Goal: Task Accomplishment & Management: Manage account settings

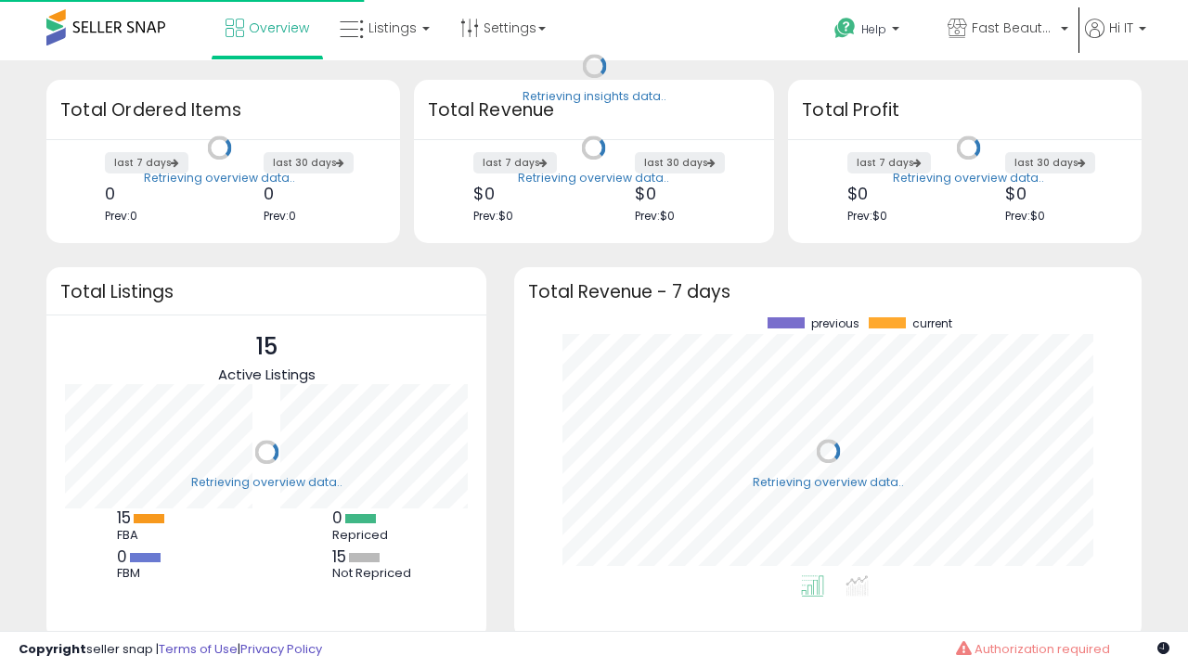
scroll to position [258, 590]
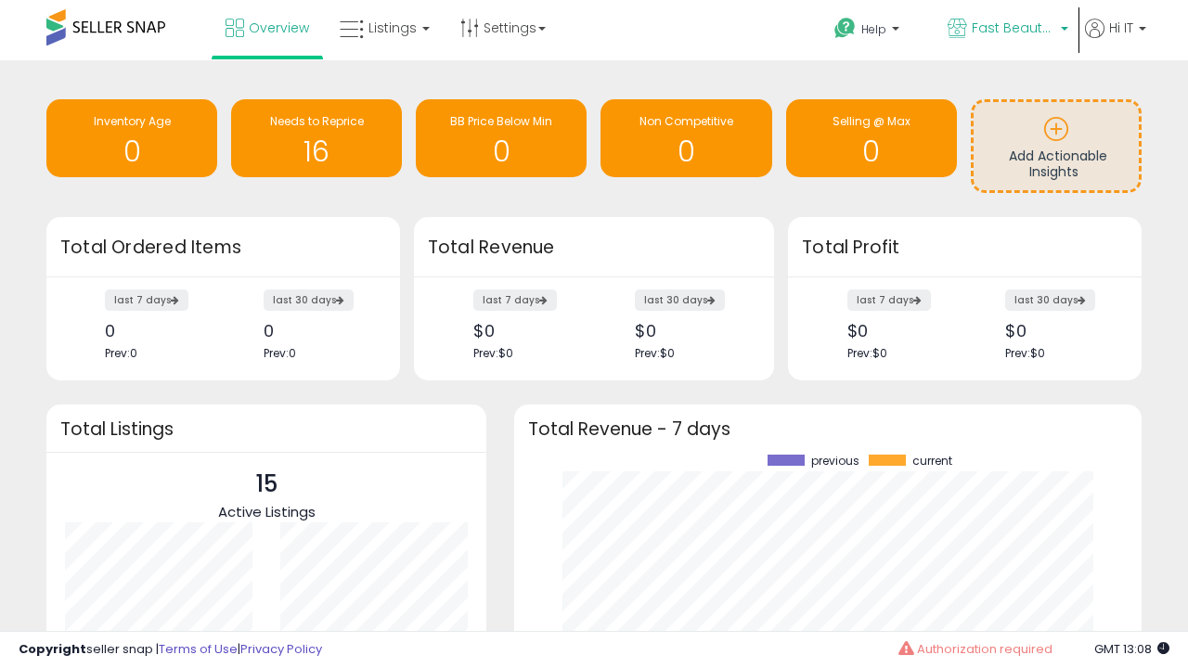
click at [1006, 30] on span "Fast Beauty ([GEOGRAPHIC_DATA])" at bounding box center [1014, 28] width 84 height 19
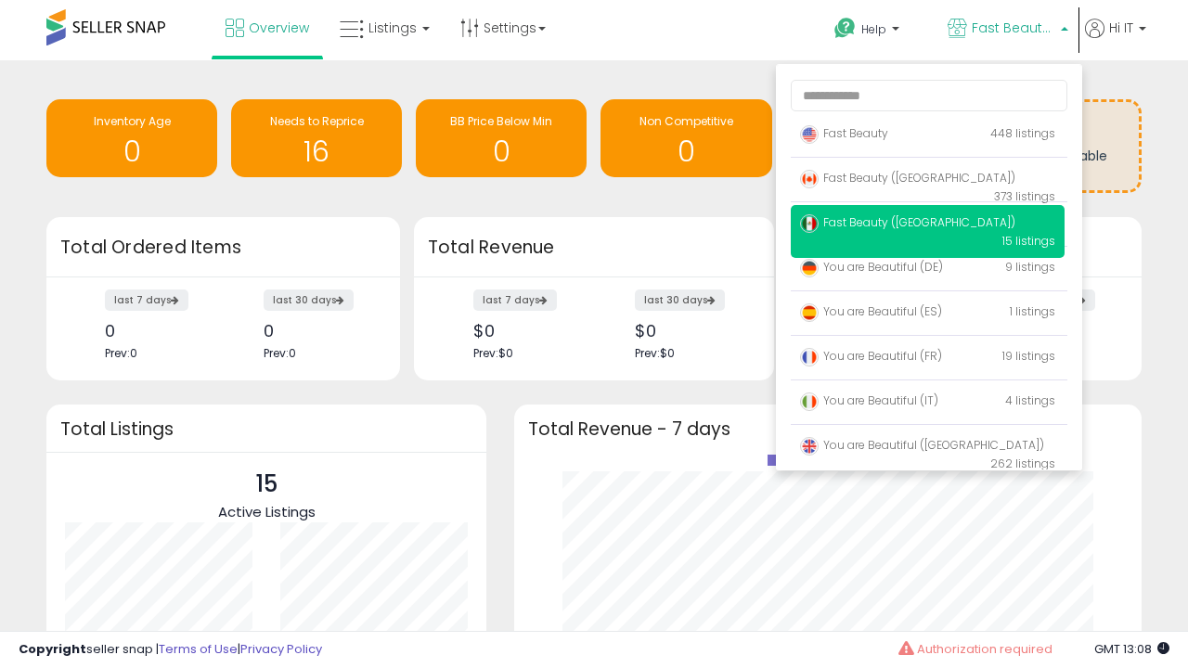
click at [927, 404] on span "You are Beautiful (IT)" at bounding box center [869, 401] width 138 height 16
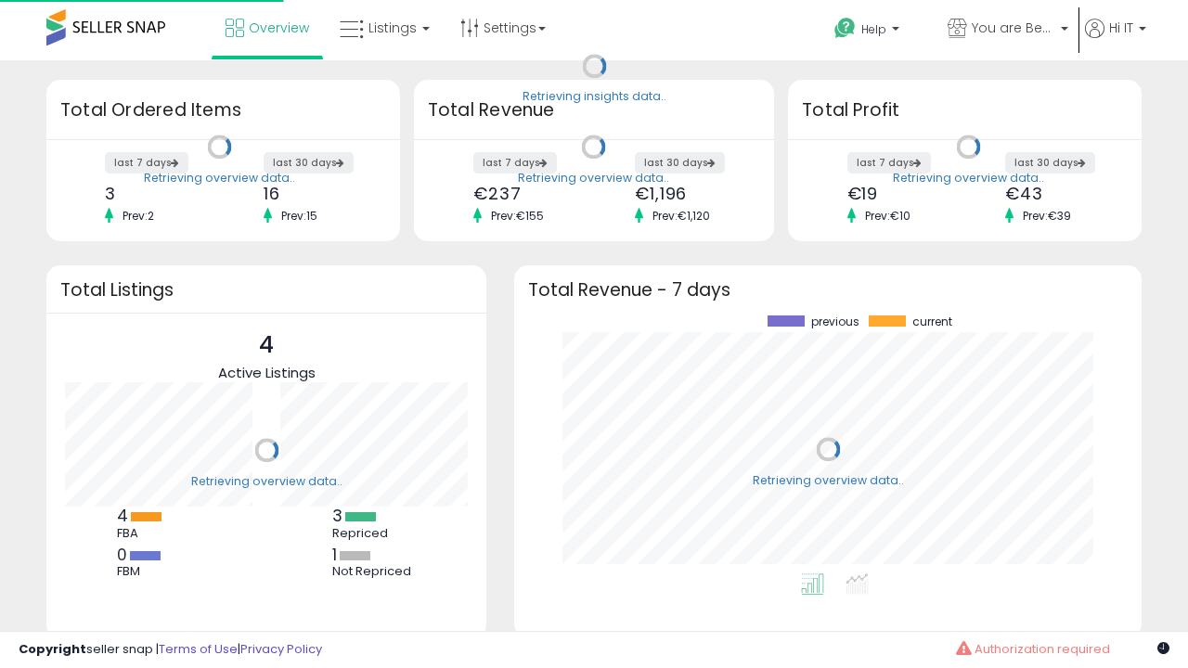
scroll to position [258, 590]
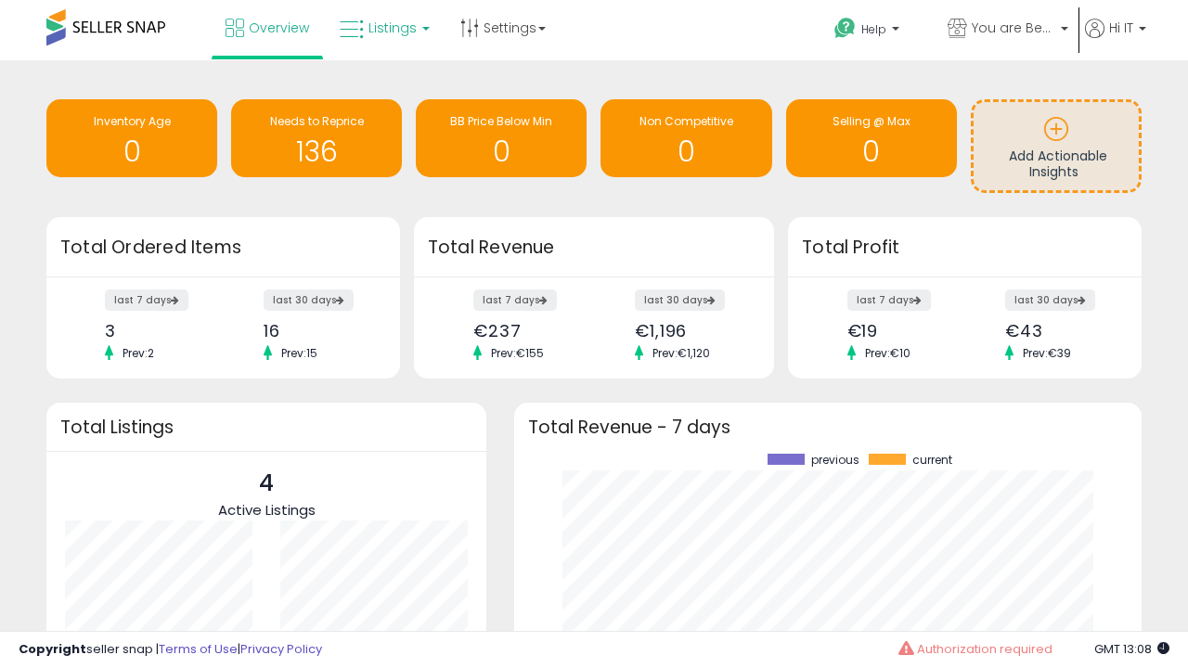
click at [382, 28] on span "Listings" at bounding box center [393, 28] width 48 height 19
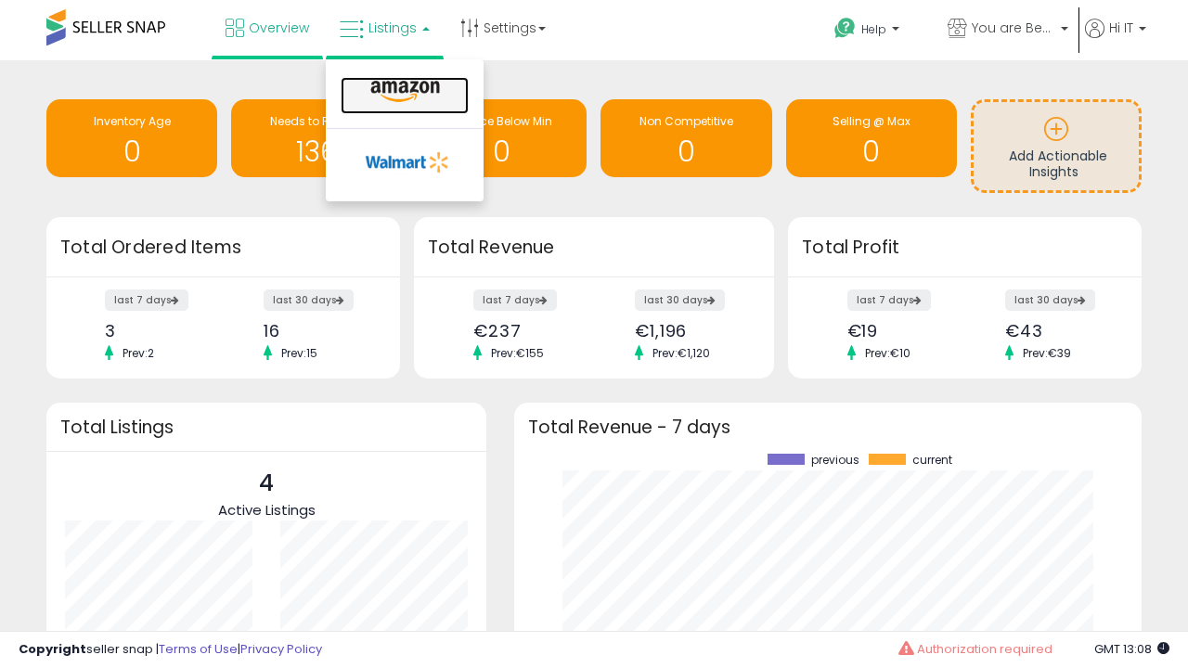
click at [403, 92] on icon at bounding box center [405, 92] width 81 height 24
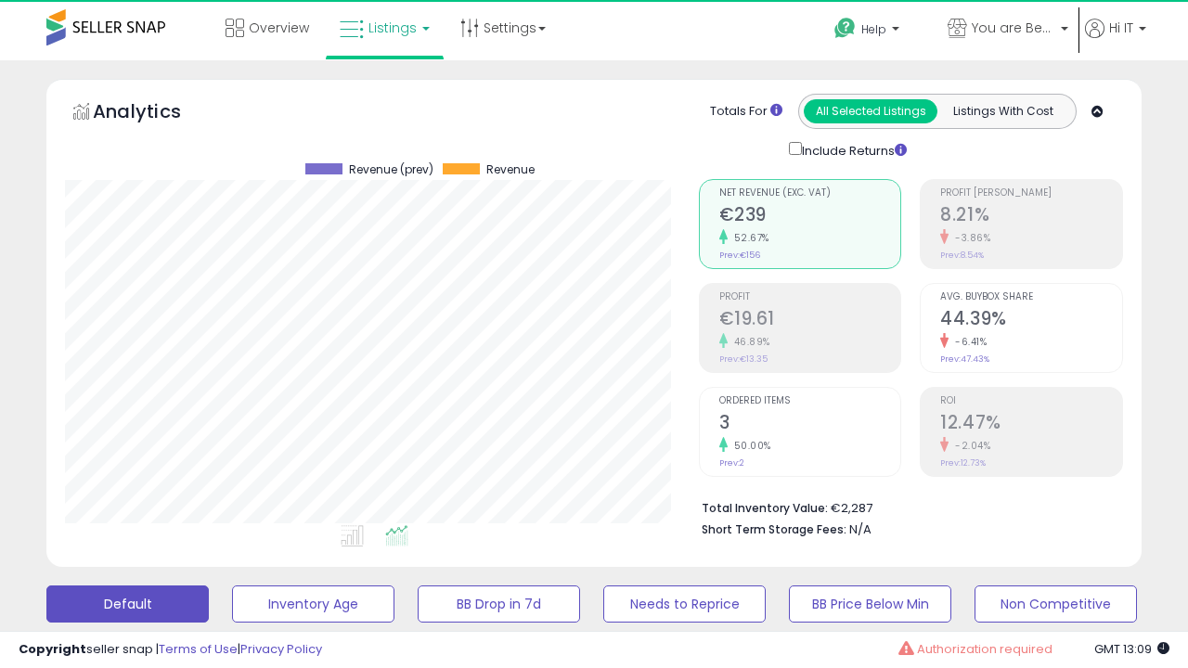
scroll to position [381, 633]
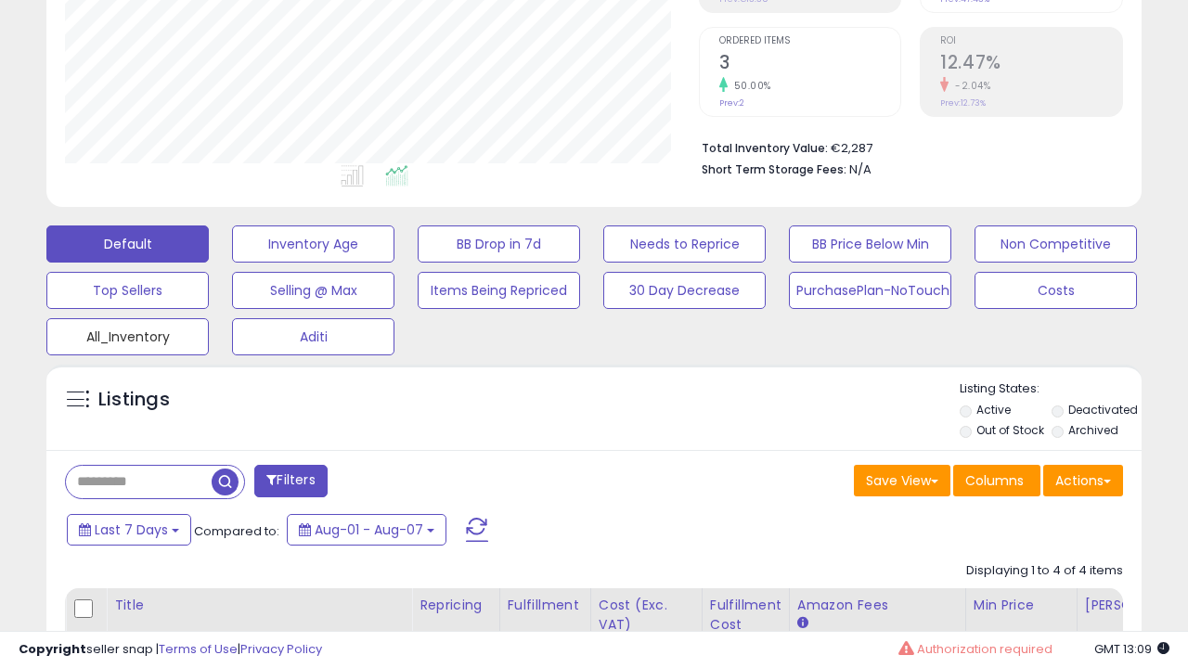
click at [232, 263] on button "All_Inventory" at bounding box center [313, 244] width 162 height 37
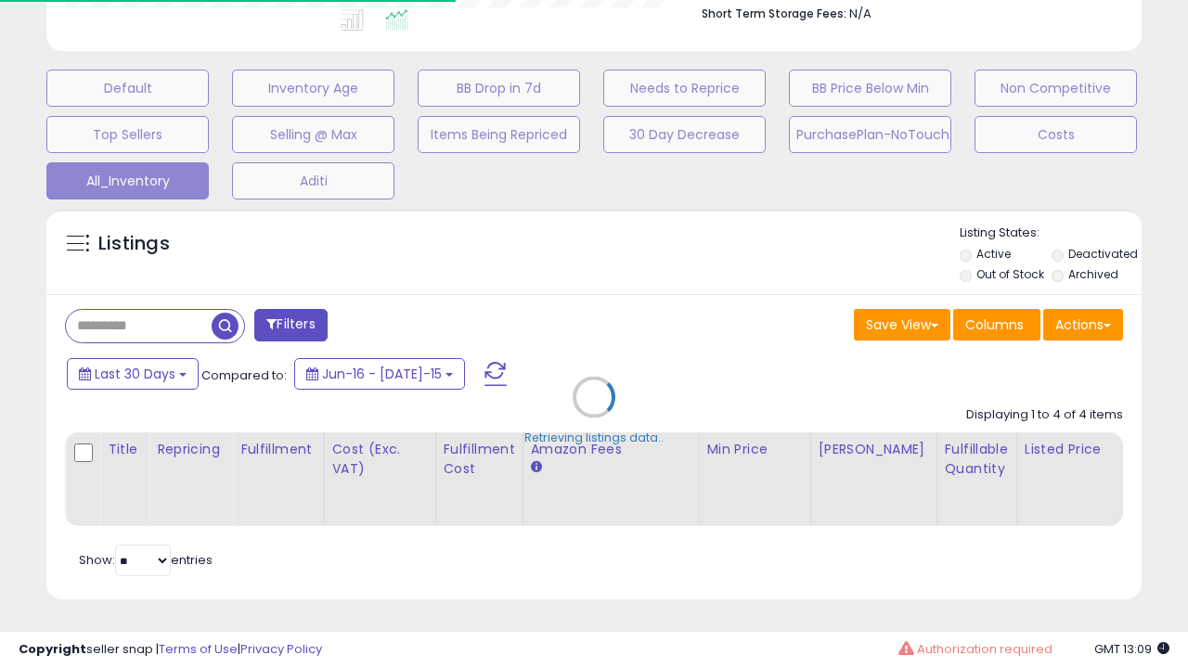
scroll to position [0, 14]
